Goal: Communication & Community: Connect with others

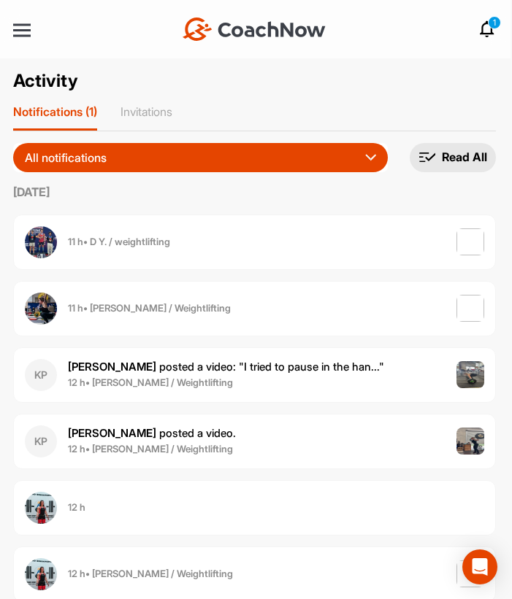
scroll to position [3909, 0]
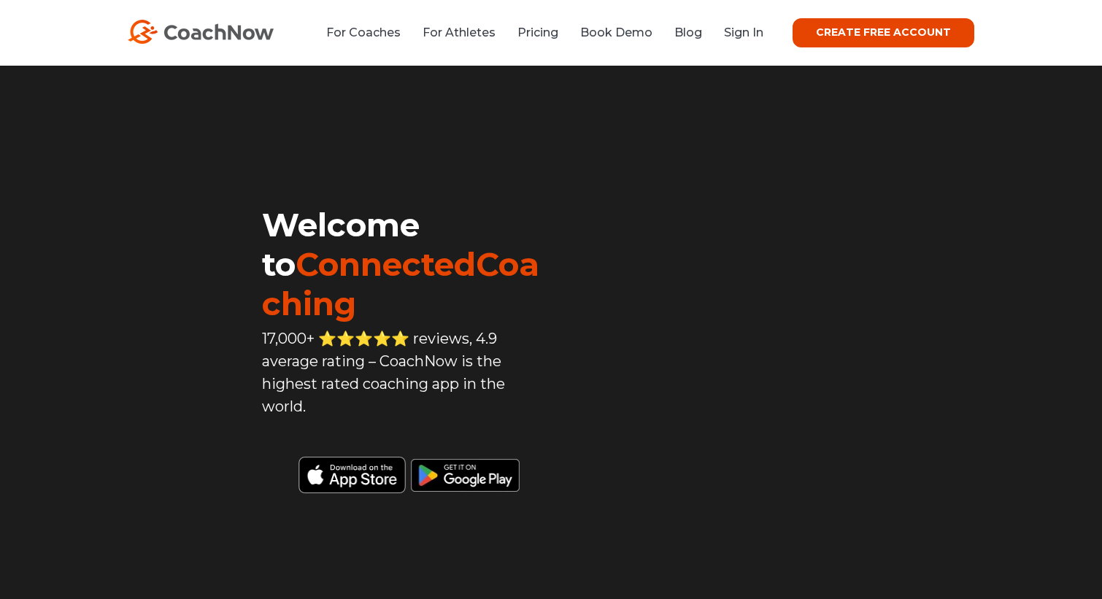
click at [742, 30] on link "Sign In" at bounding box center [743, 33] width 39 height 14
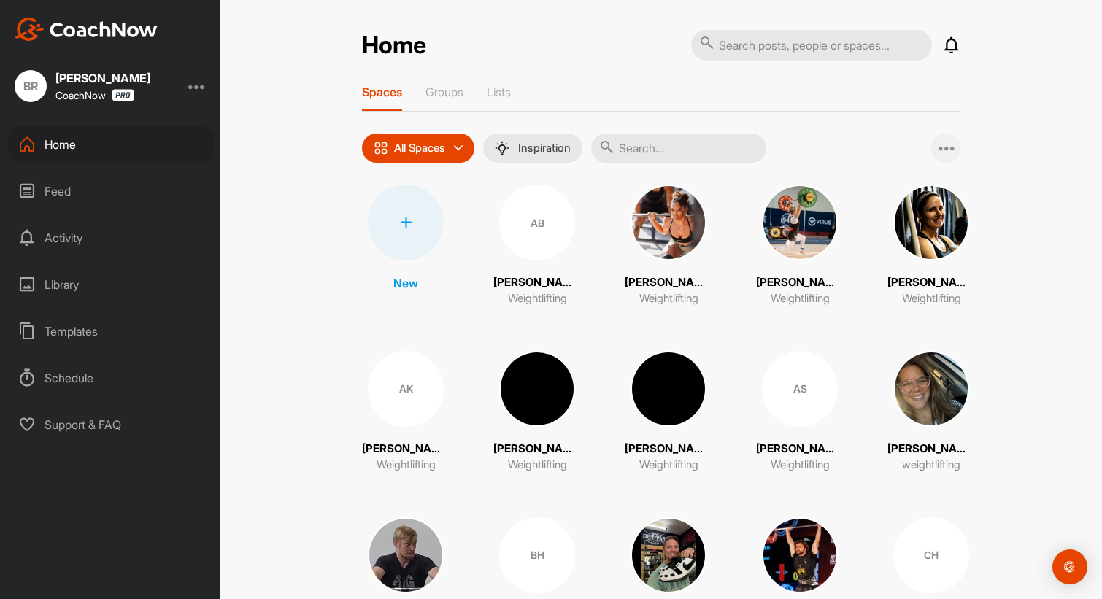
click at [945, 148] on icon at bounding box center [948, 148] width 18 height 18
click at [58, 196] on div "Feed" at bounding box center [111, 191] width 206 height 36
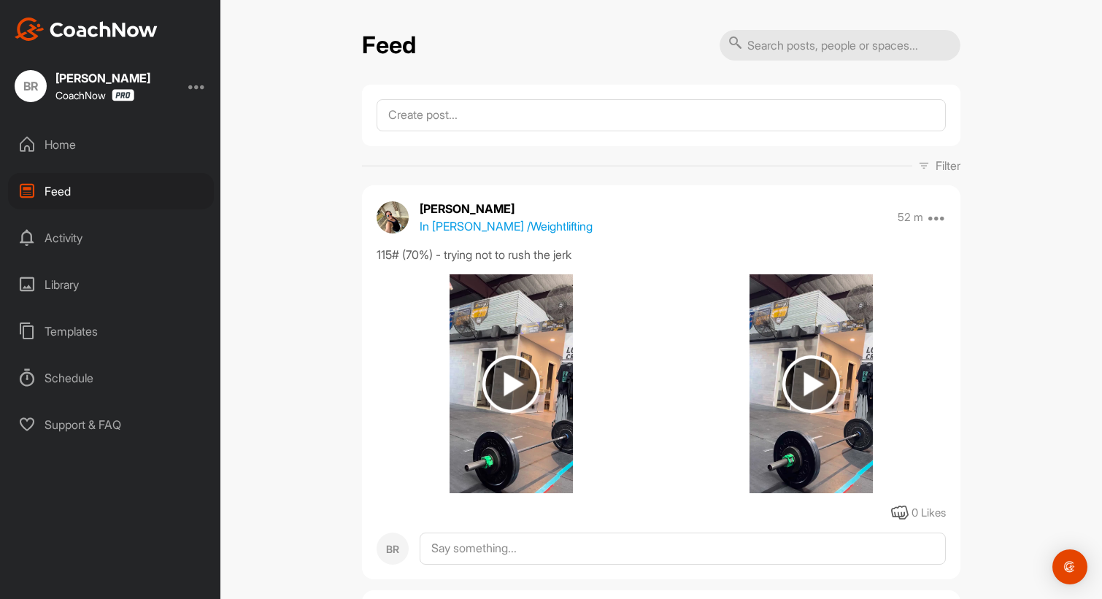
click at [63, 241] on div "Activity" at bounding box center [111, 238] width 206 height 36
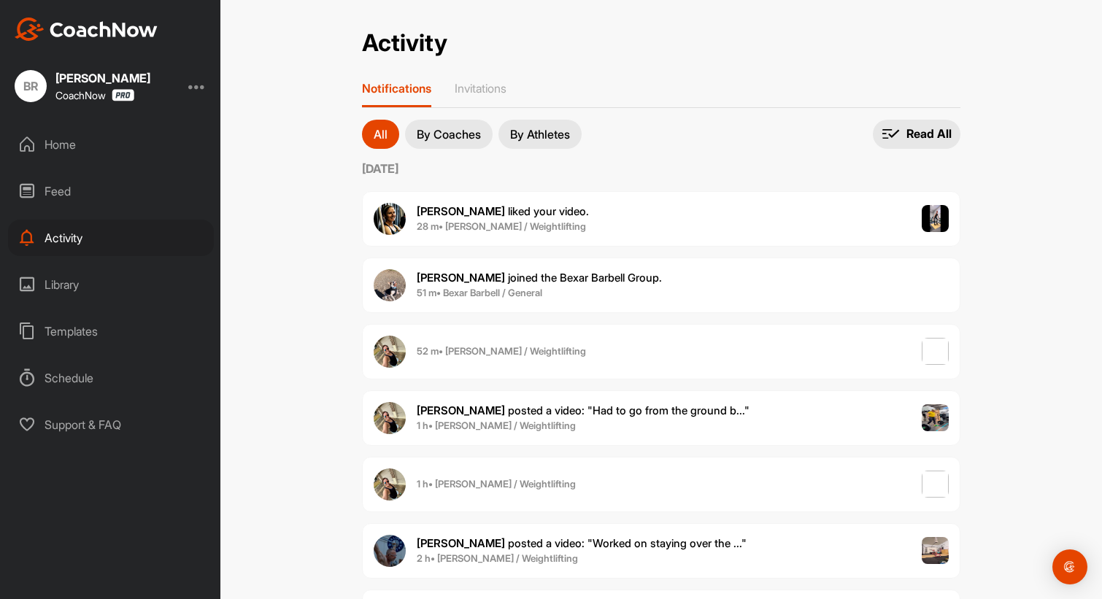
click at [67, 277] on div "Library" at bounding box center [111, 284] width 206 height 36
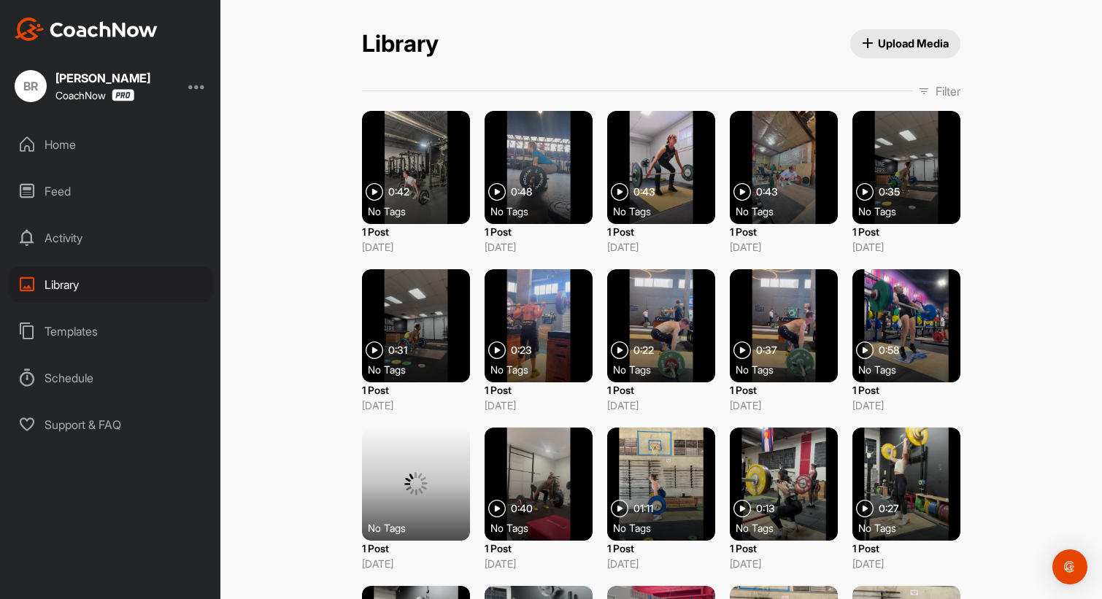
click at [59, 147] on div "Home" at bounding box center [111, 144] width 206 height 36
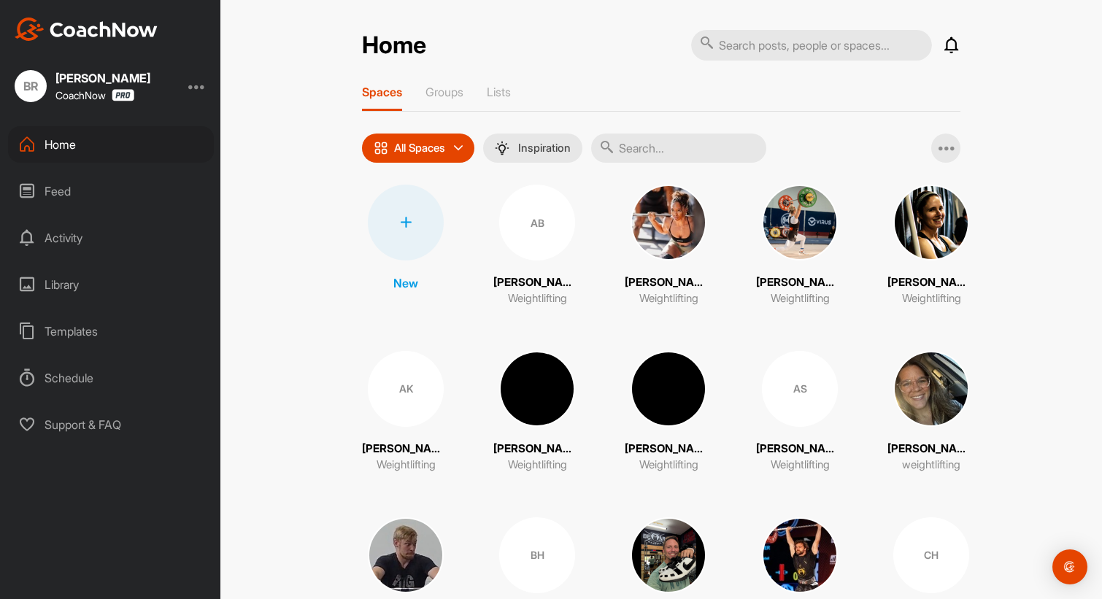
click at [405, 227] on icon at bounding box center [406, 223] width 12 height 12
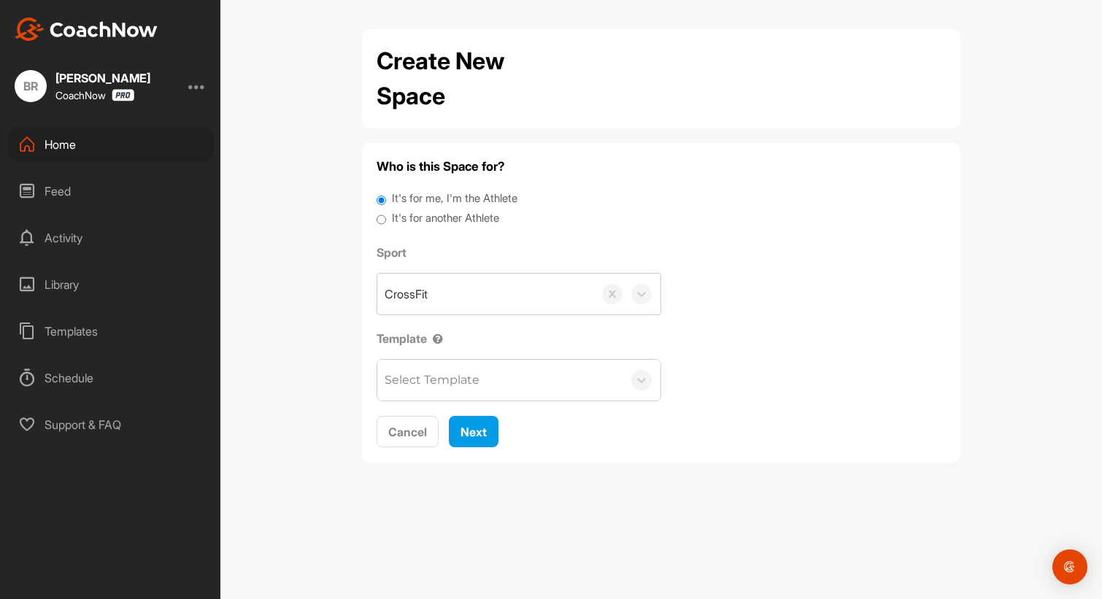
click at [55, 142] on div "Home" at bounding box center [111, 144] width 206 height 36
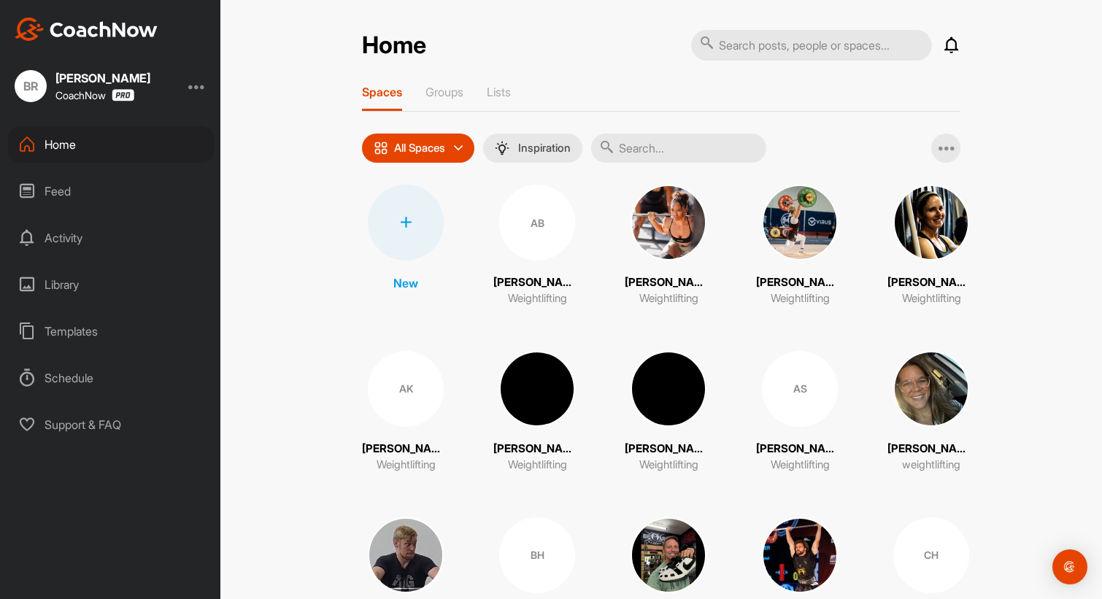
click at [197, 90] on div at bounding box center [197, 86] width 18 height 18
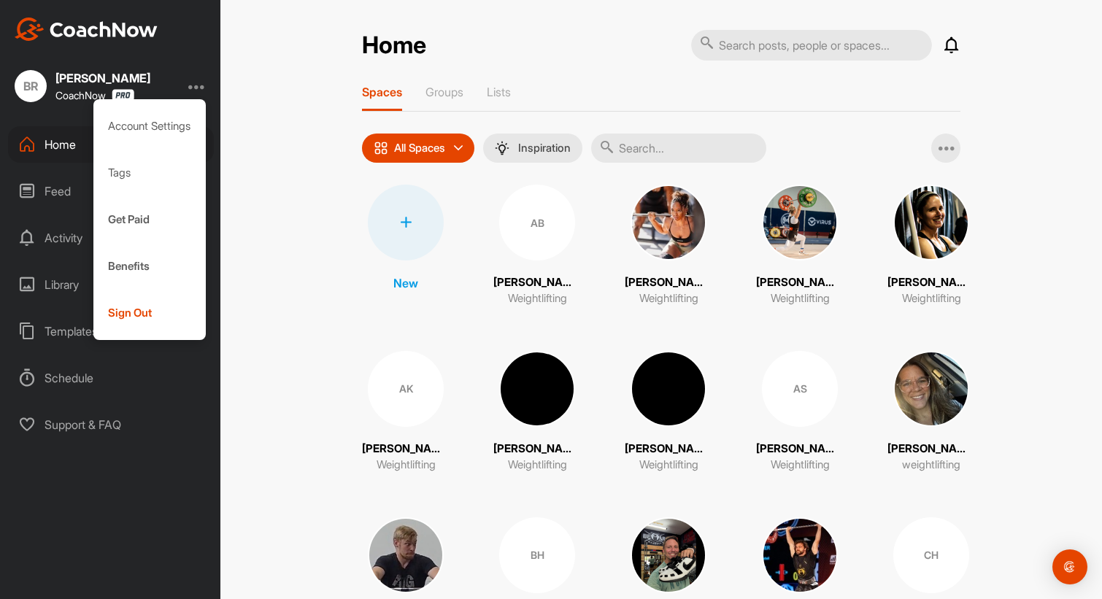
click at [312, 68] on div "Home Notifications Invitations Today Amber P. liked your video . 29 m • Amber P…" at bounding box center [661, 299] width 882 height 599
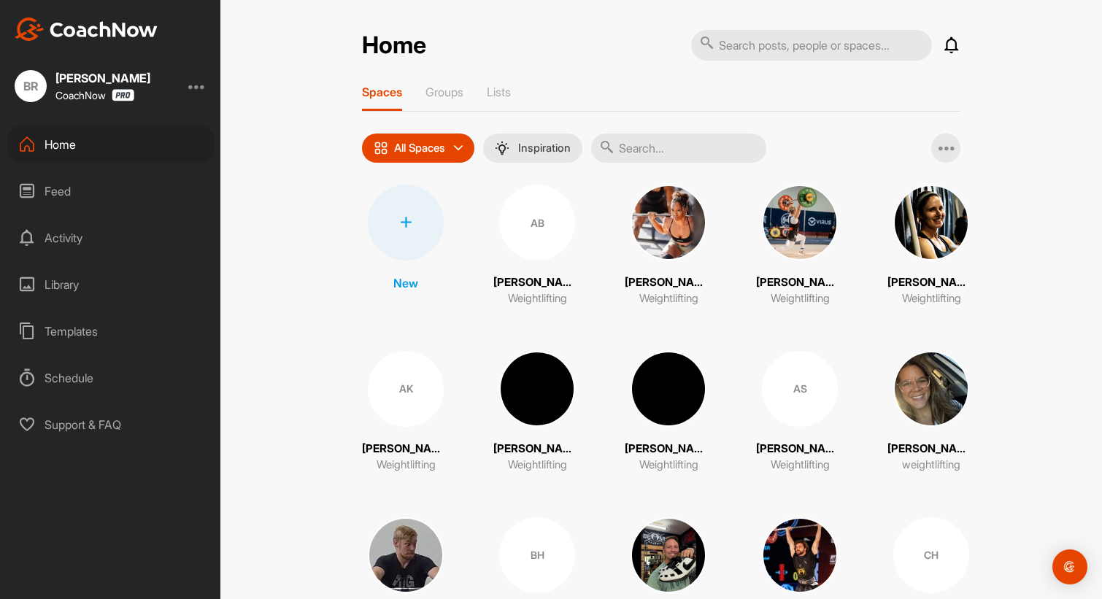
click at [85, 242] on div "Activity" at bounding box center [111, 238] width 206 height 36
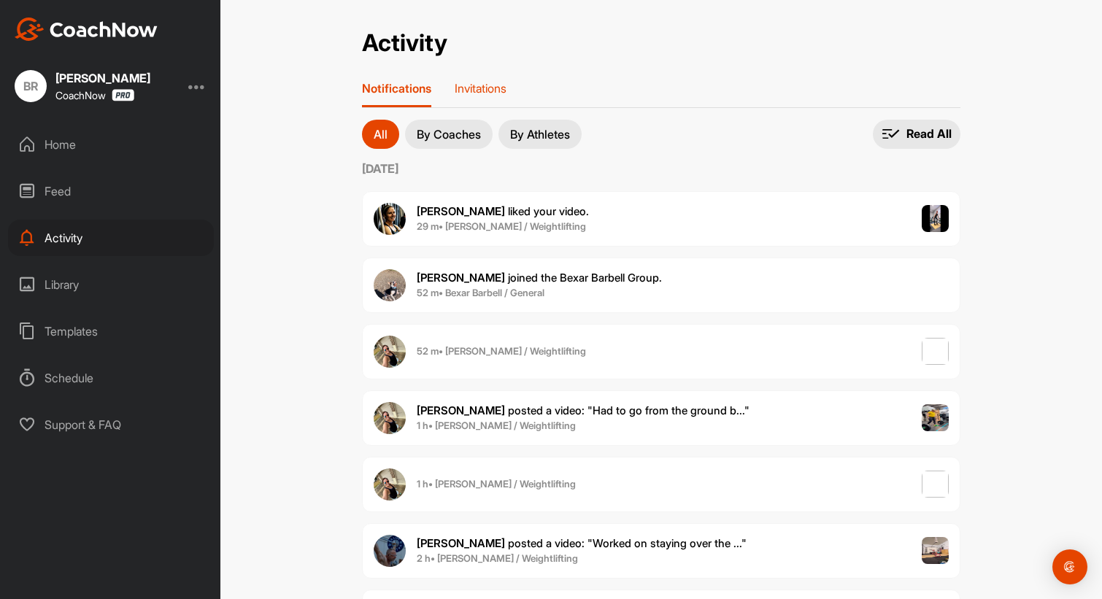
click at [502, 87] on p "Invitations" at bounding box center [481, 88] width 52 height 15
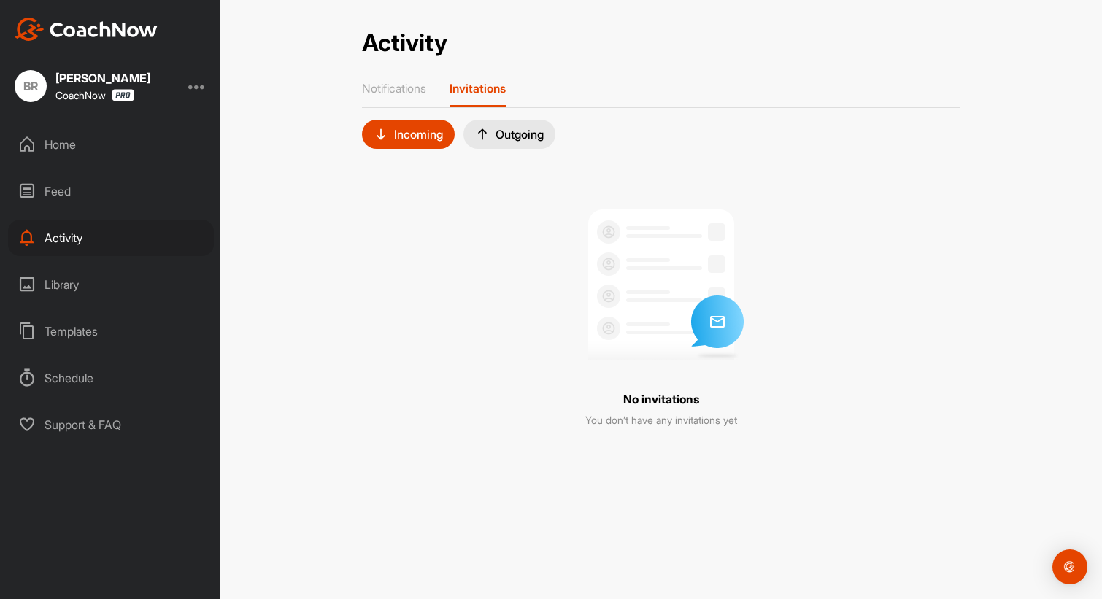
click at [46, 155] on div "Home" at bounding box center [111, 144] width 206 height 36
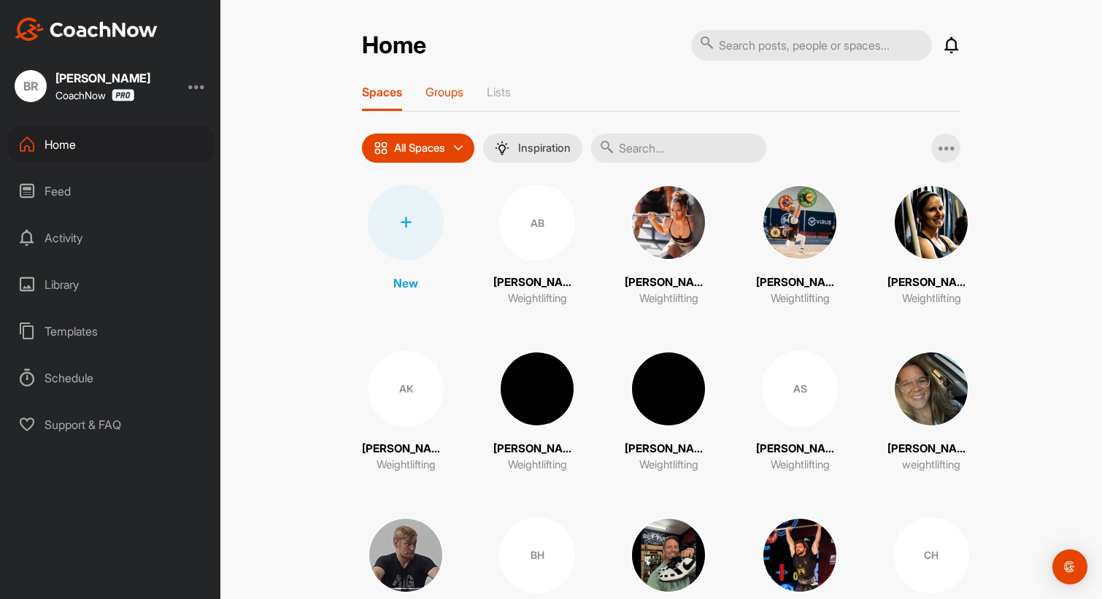
click at [449, 99] on div "Groups" at bounding box center [445, 98] width 38 height 26
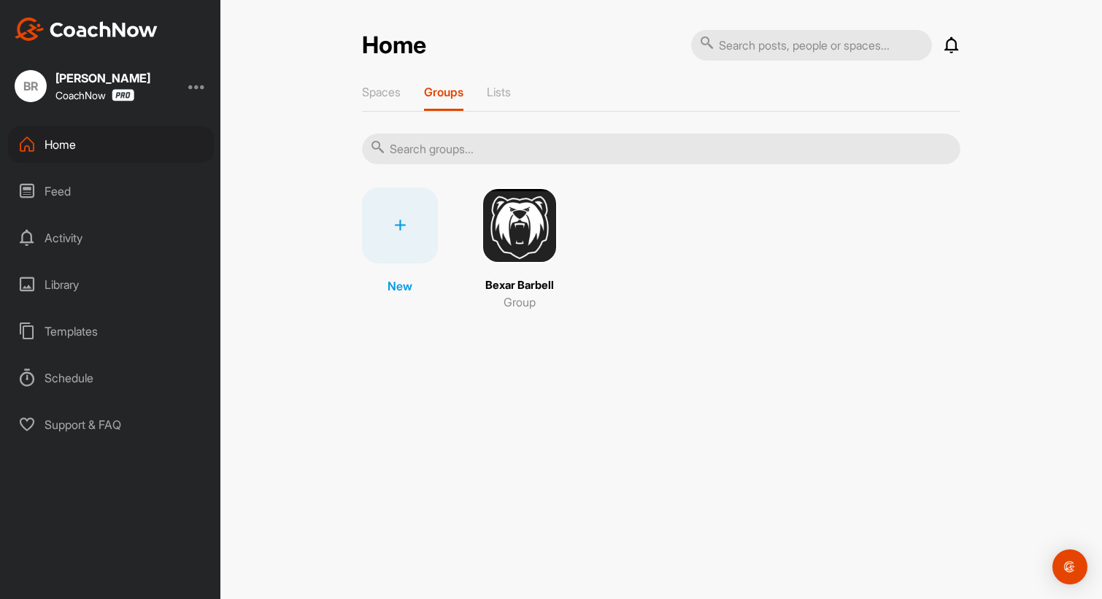
click at [520, 214] on img at bounding box center [520, 226] width 76 height 76
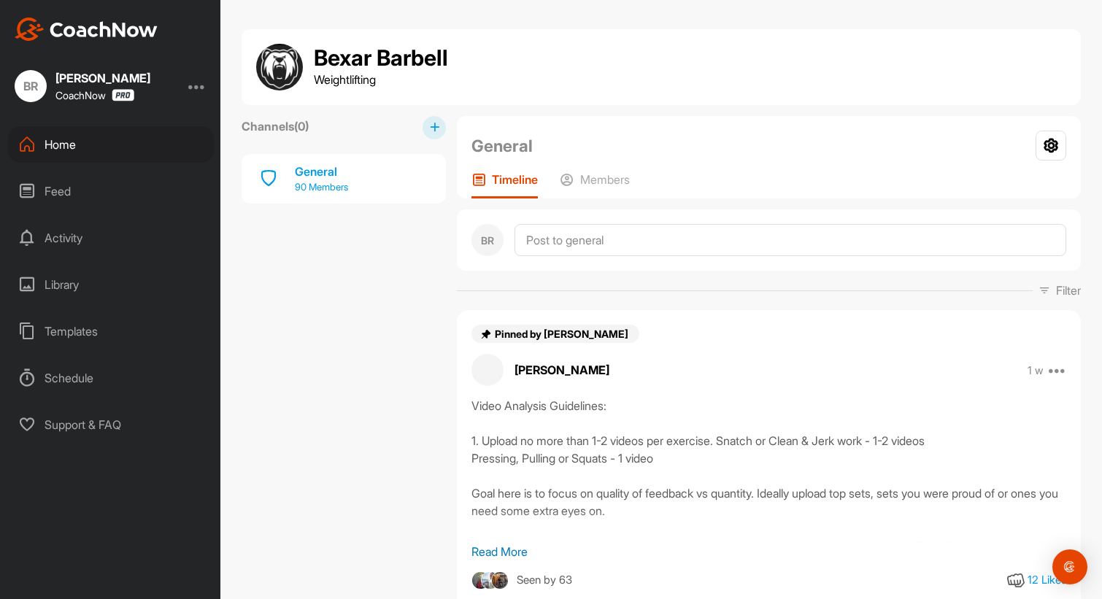
click at [319, 170] on div "General" at bounding box center [321, 172] width 53 height 18
click at [629, 180] on p "Members" at bounding box center [605, 179] width 50 height 15
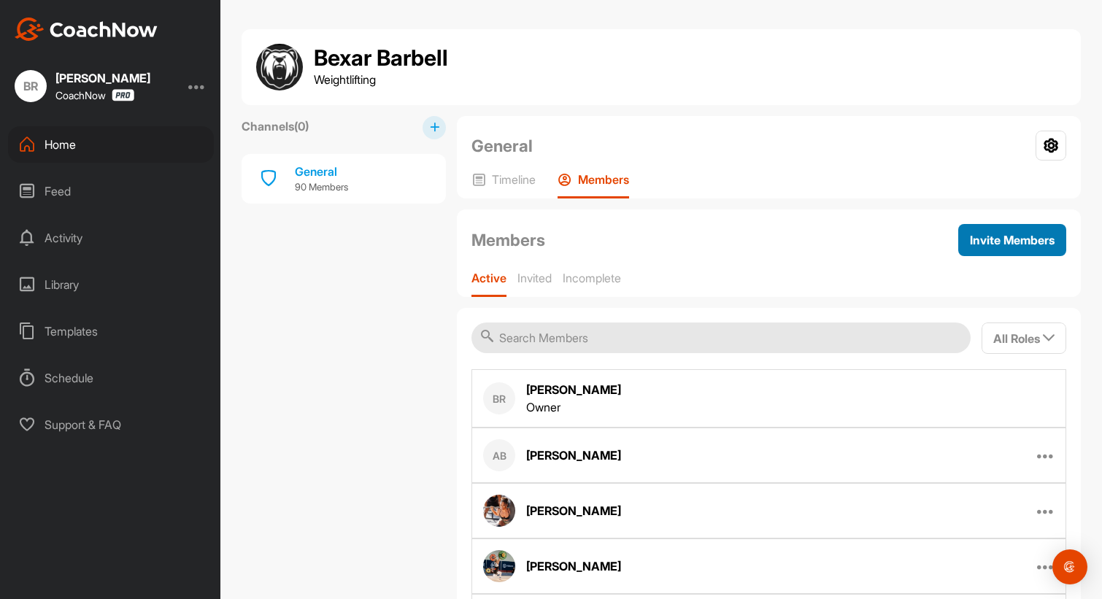
click at [1002, 234] on span "Invite Members" at bounding box center [1012, 240] width 85 height 15
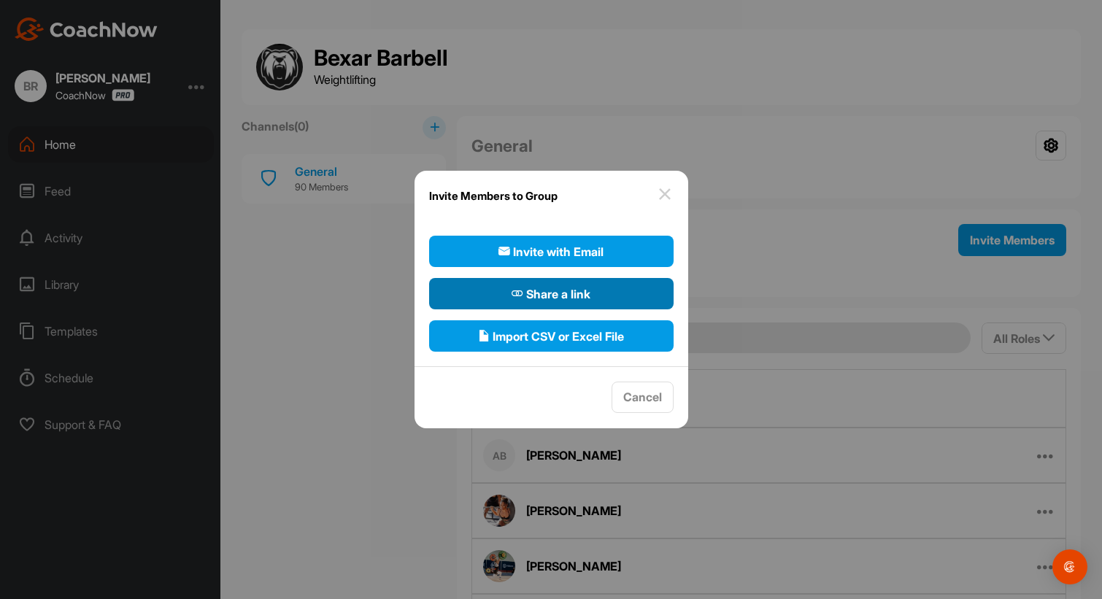
click at [591, 292] on button "Share a link" at bounding box center [551, 293] width 245 height 31
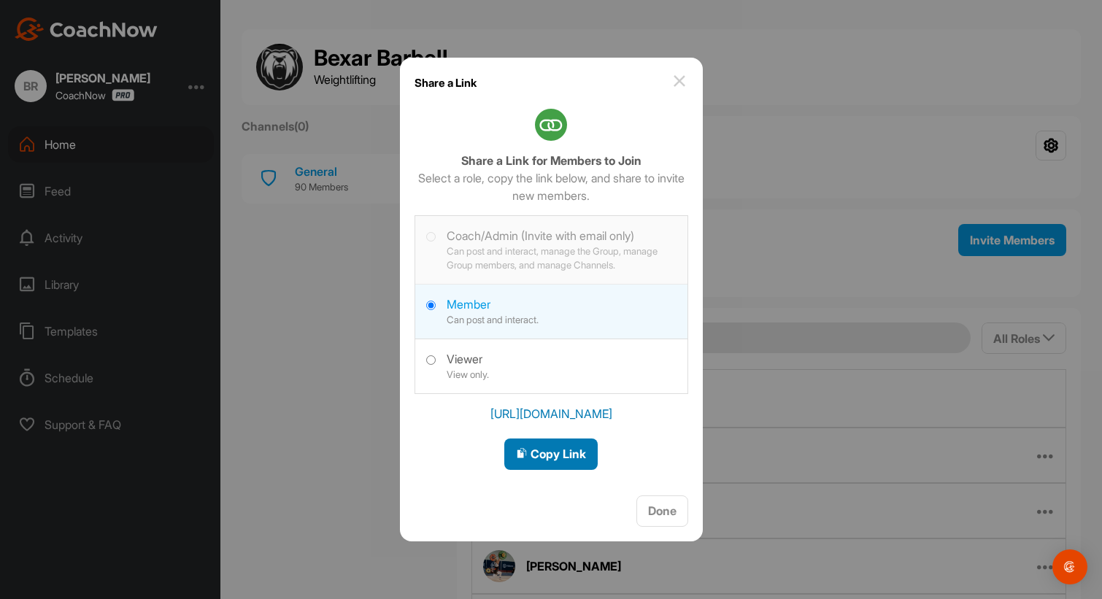
click at [569, 450] on span "Copy Link" at bounding box center [551, 454] width 70 height 15
click at [662, 505] on span "Done" at bounding box center [662, 511] width 28 height 15
